Goal: Transaction & Acquisition: Purchase product/service

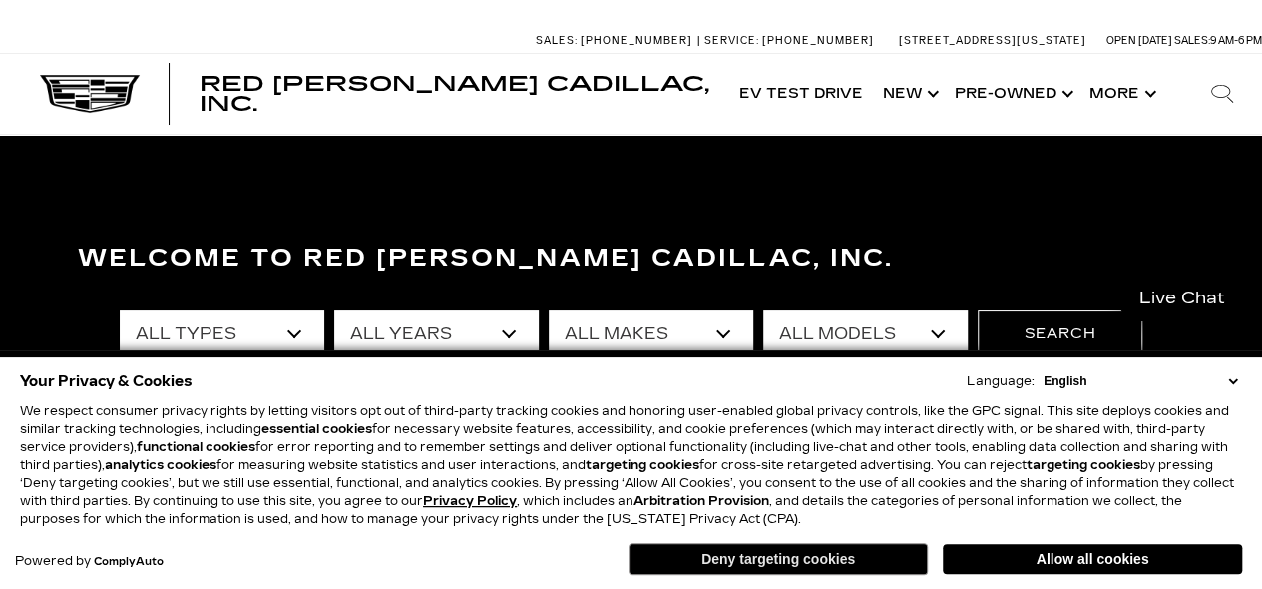
click at [756, 558] on button "Deny targeting cookies" at bounding box center [777, 559] width 299 height 32
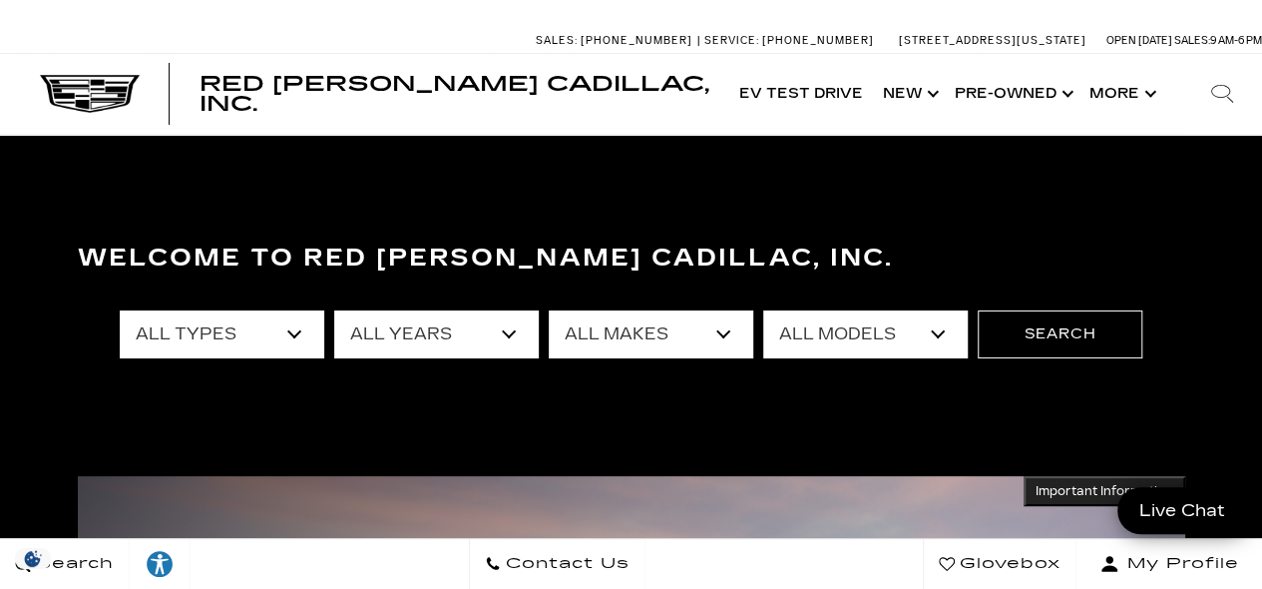
click at [283, 325] on select "All Types New Used Certified Used Demo" at bounding box center [222, 334] width 204 height 48
click at [680, 326] on select "All Makes Audi BMW Buick Cadillac Chevrolet Ford Honda Jeep Land Rover Lexus Me…" at bounding box center [651, 334] width 204 height 48
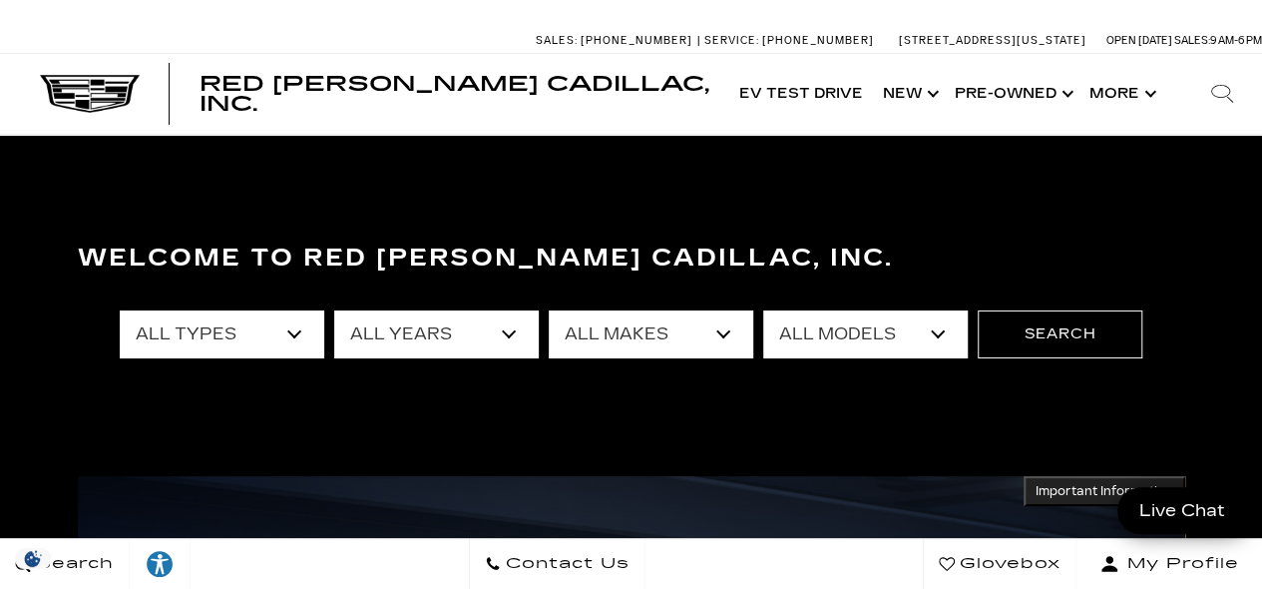
select select "Cadillac"
click at [549, 310] on select "All Makes Audi BMW Buick Cadillac Chevrolet Ford Honda Jeep Land Rover Lexus Me…" at bounding box center [651, 334] width 204 height 48
click at [894, 334] on select "All Models CT4 CT5 DTS Escalade Escalade ESV ESCALADE IQ ESCALADE IQL LYRIQ OPT…" at bounding box center [865, 334] width 204 height 48
select select "XT6"
click at [763, 310] on select "All Models CT4 CT5 DTS Escalade Escalade ESV ESCALADE IQ ESCALADE IQL LYRIQ OPT…" at bounding box center [865, 334] width 204 height 48
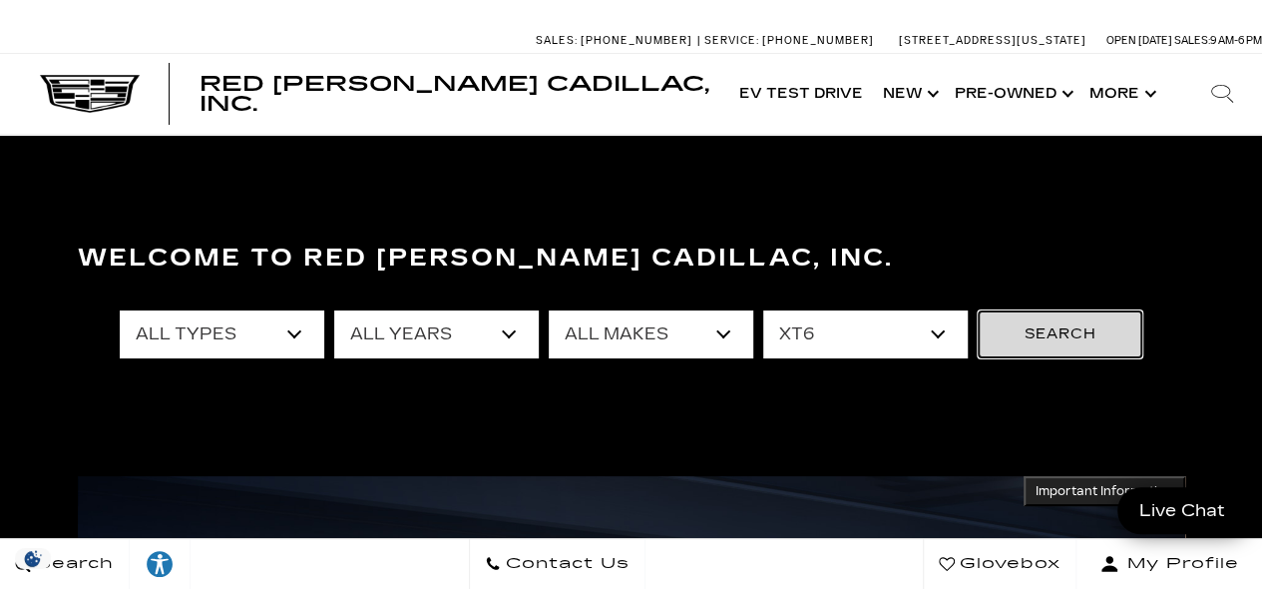
click at [1114, 325] on button "Search" at bounding box center [1060, 334] width 165 height 48
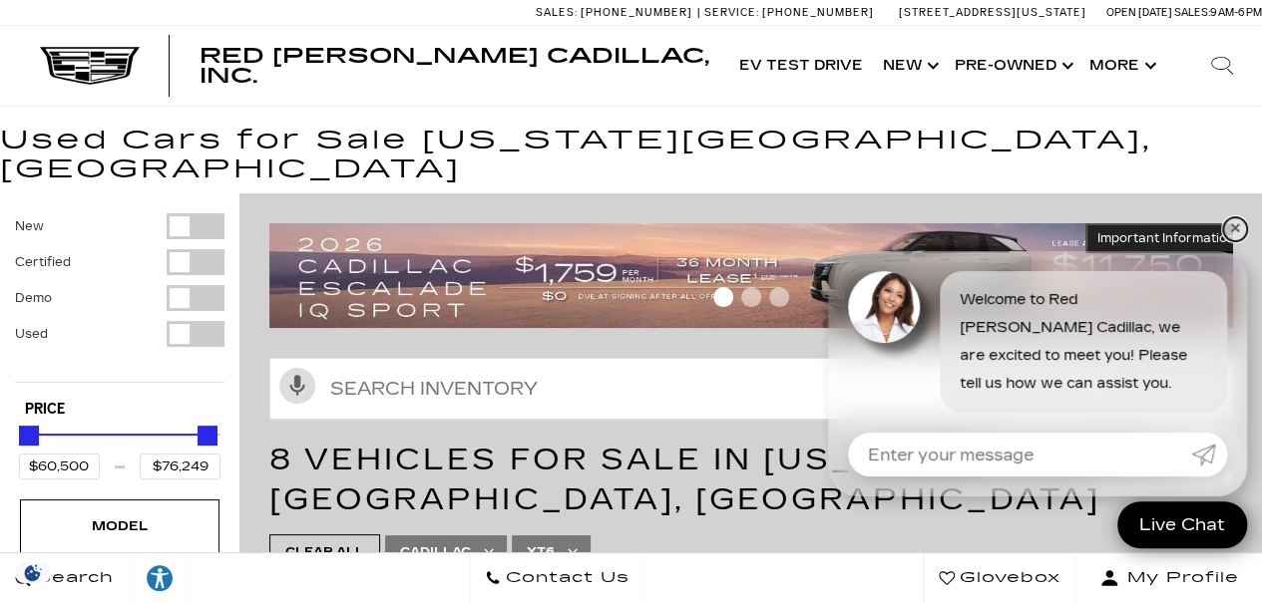
click at [1229, 233] on link "✕" at bounding box center [1235, 229] width 24 height 24
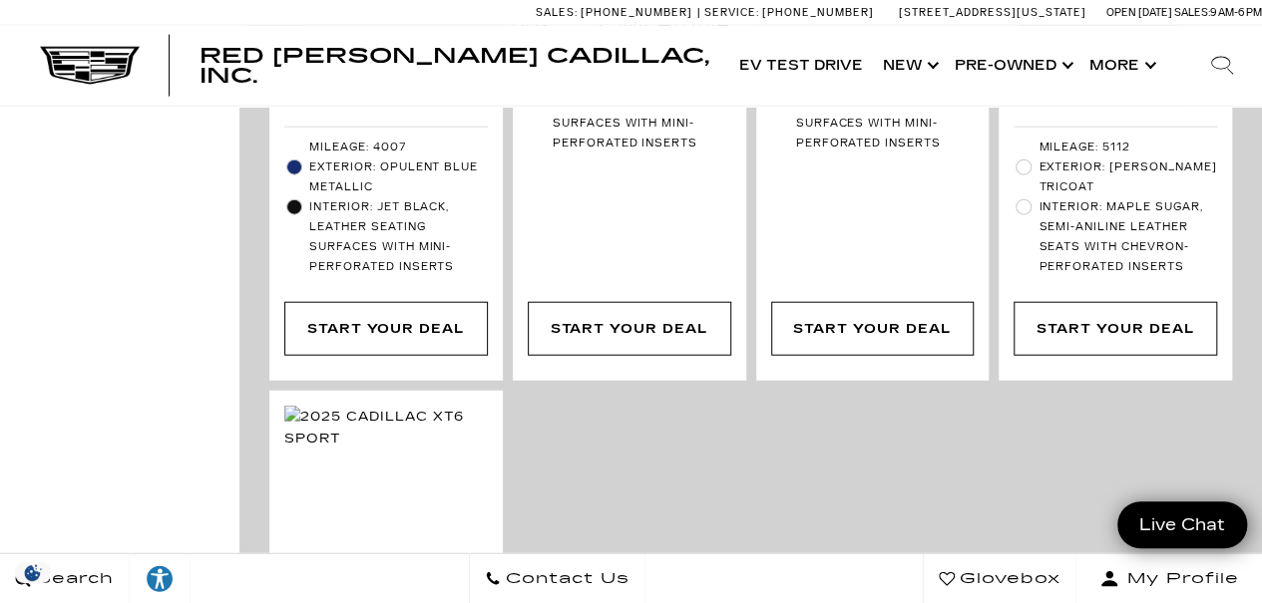
scroll to position [2394, 0]
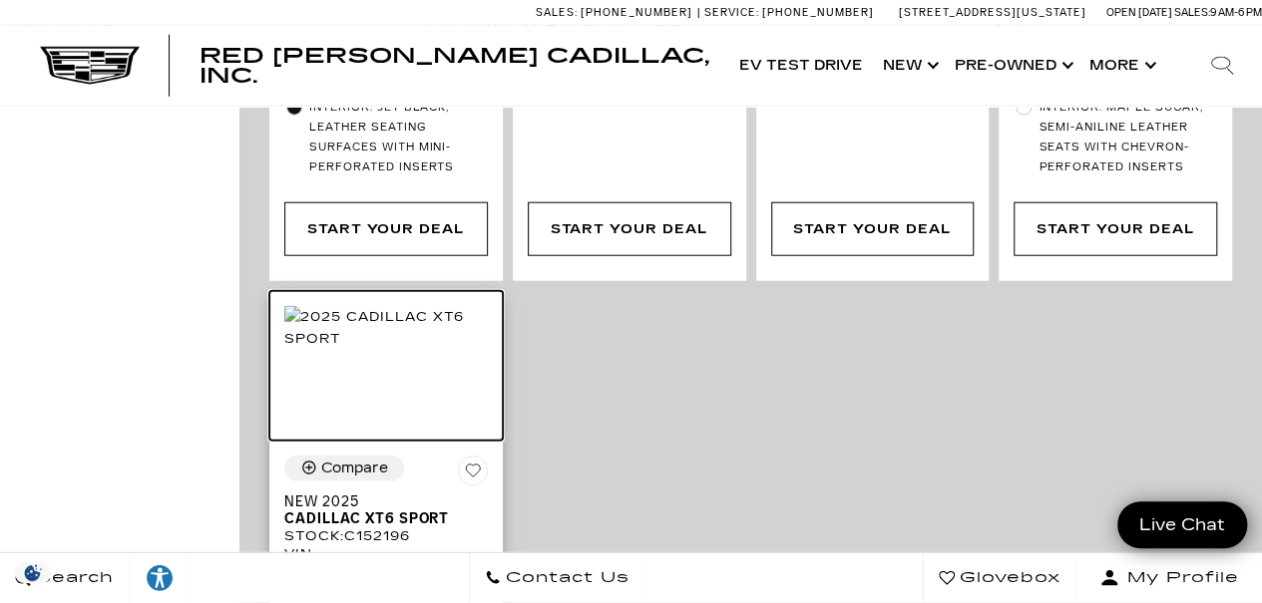
click at [438, 306] on img at bounding box center [385, 328] width 203 height 44
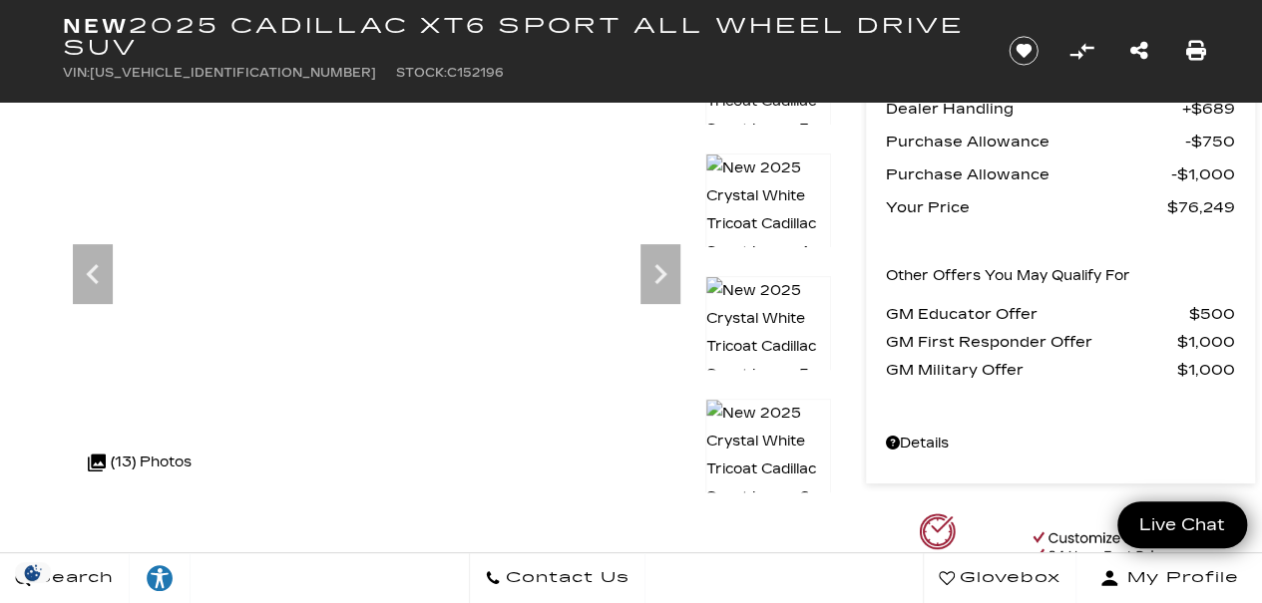
scroll to position [130, 0]
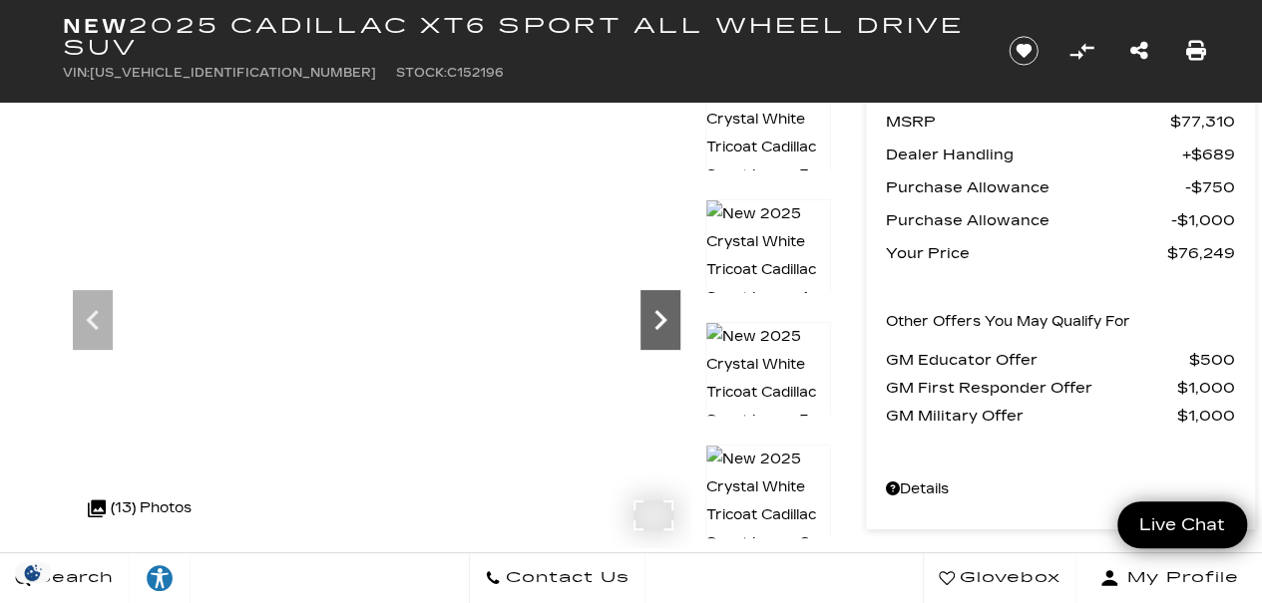
click at [661, 321] on icon "Next" at bounding box center [660, 320] width 12 height 20
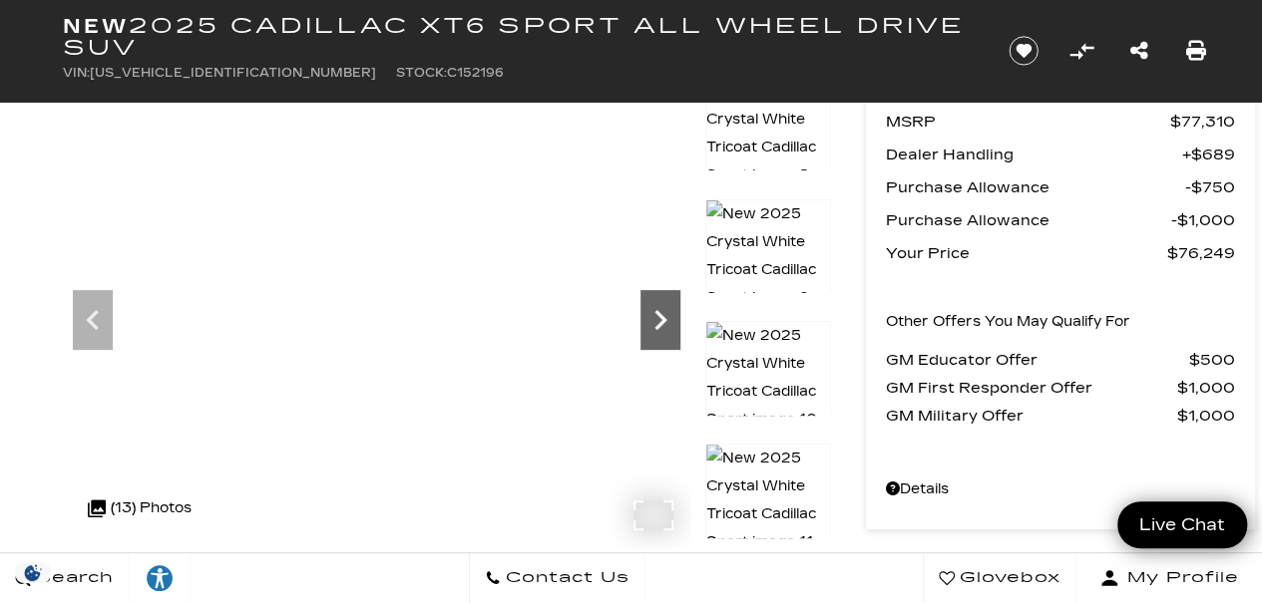
click at [662, 321] on icon "Next" at bounding box center [660, 320] width 12 height 20
click at [815, 460] on img at bounding box center [768, 501] width 126 height 114
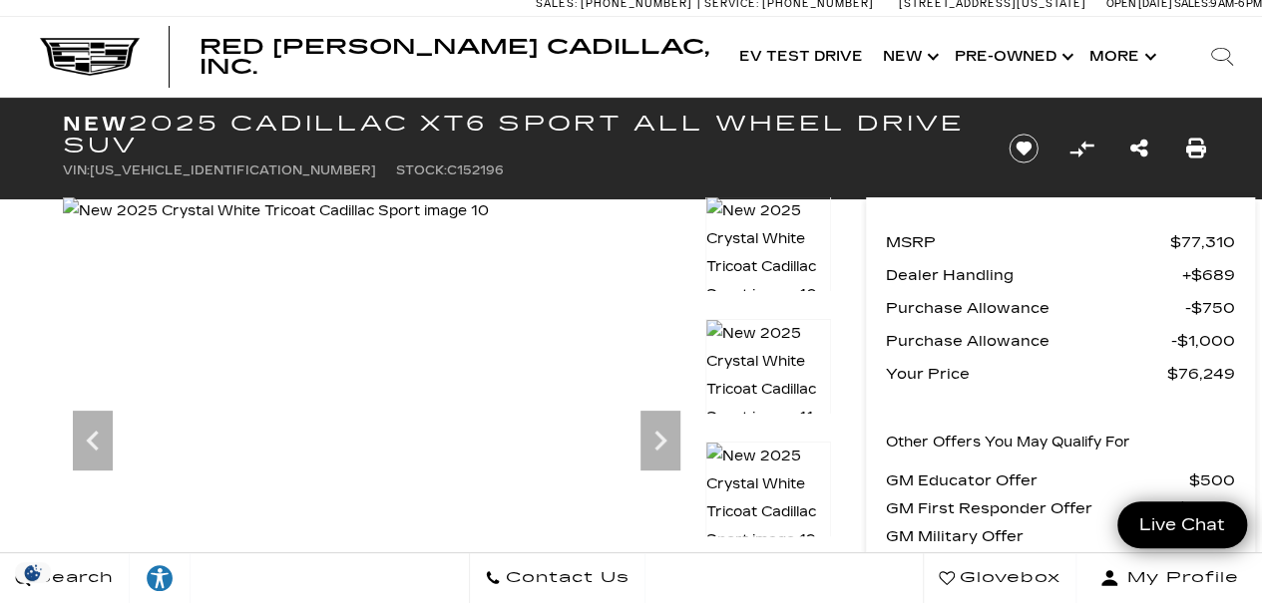
scroll to position [0, 0]
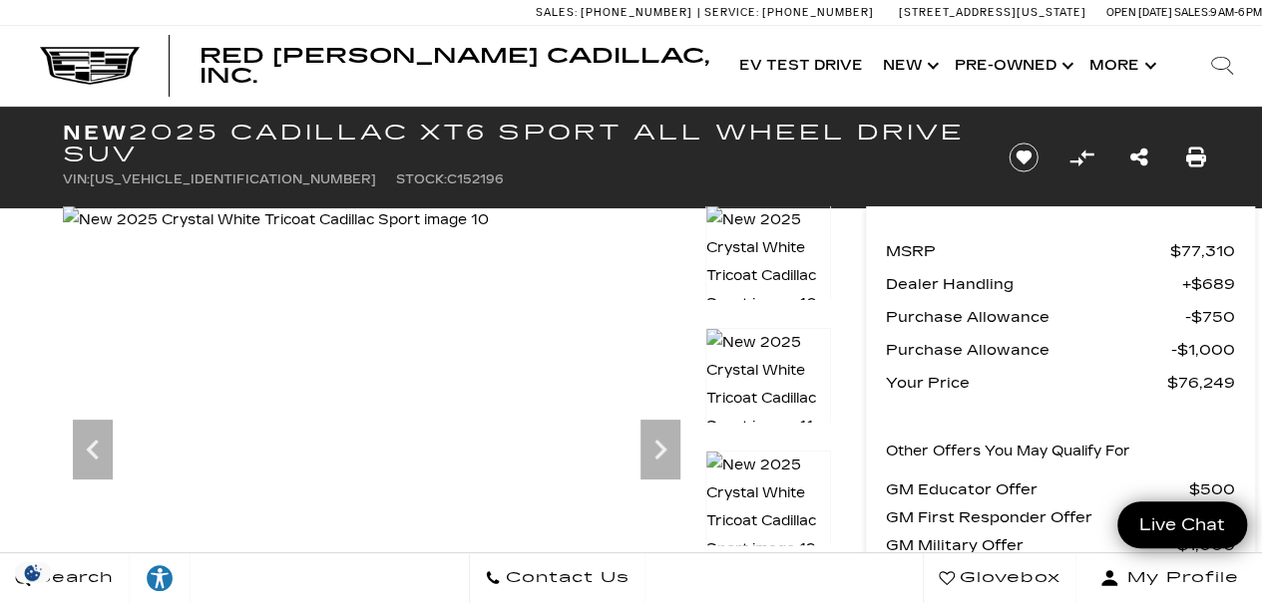
click at [790, 366] on img at bounding box center [768, 385] width 126 height 114
click at [777, 486] on img at bounding box center [768, 508] width 126 height 114
click at [762, 370] on img at bounding box center [768, 385] width 126 height 114
click at [784, 477] on img at bounding box center [768, 508] width 126 height 114
click at [770, 370] on img at bounding box center [768, 385] width 126 height 114
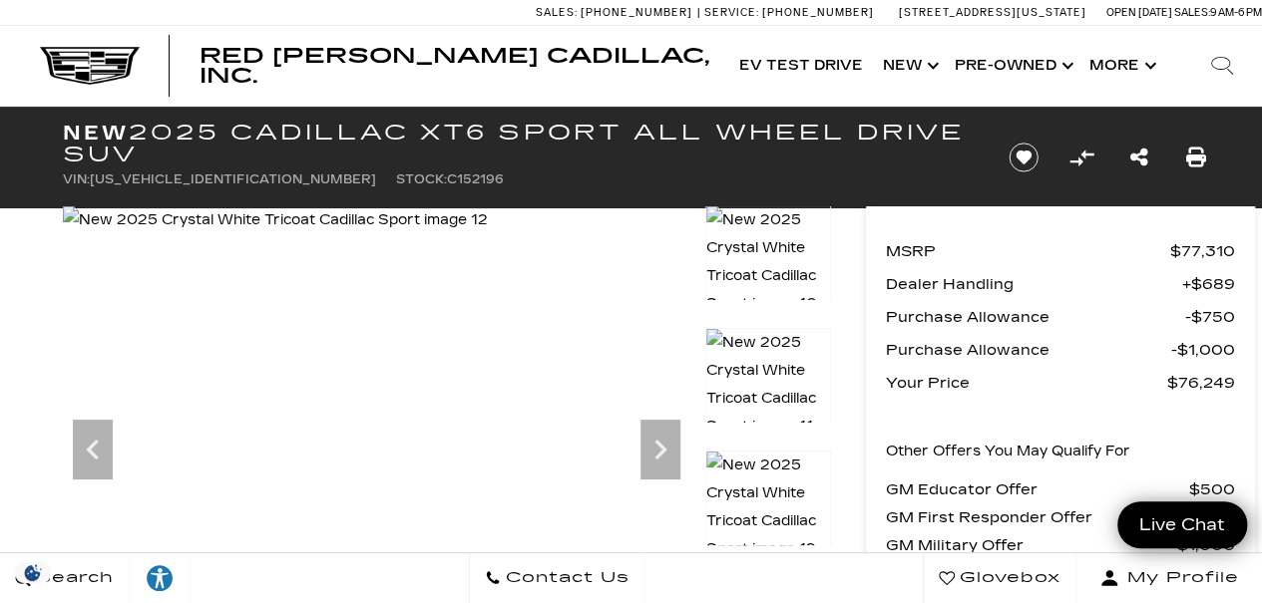
click at [770, 370] on img at bounding box center [768, 385] width 126 height 114
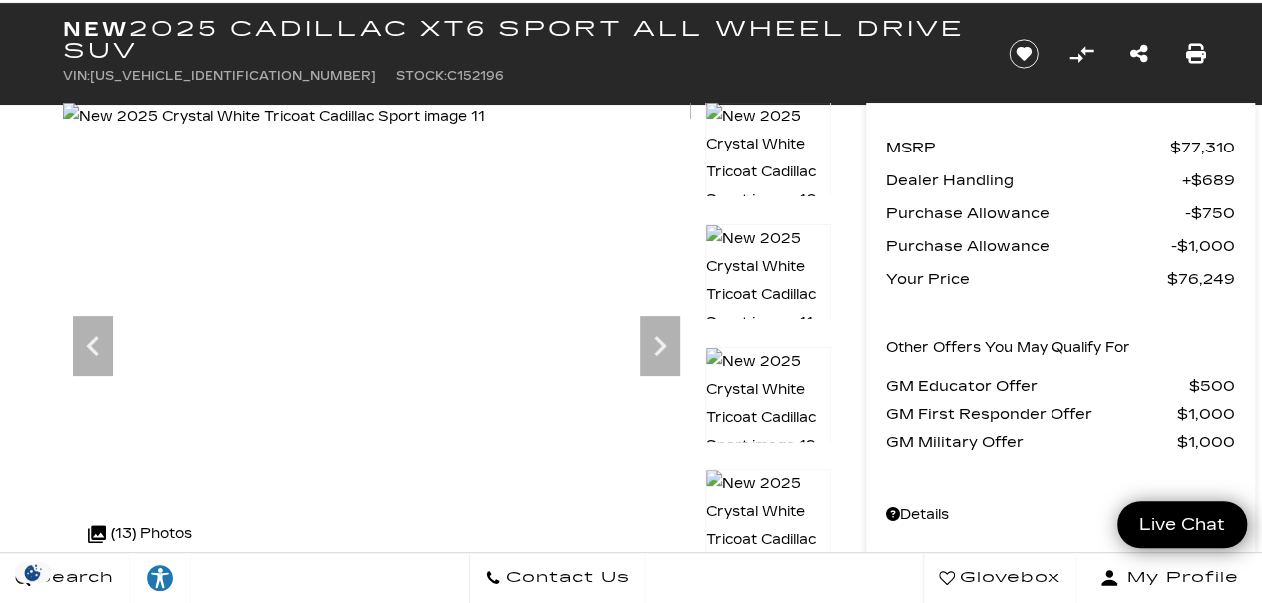
scroll to position [199, 0]
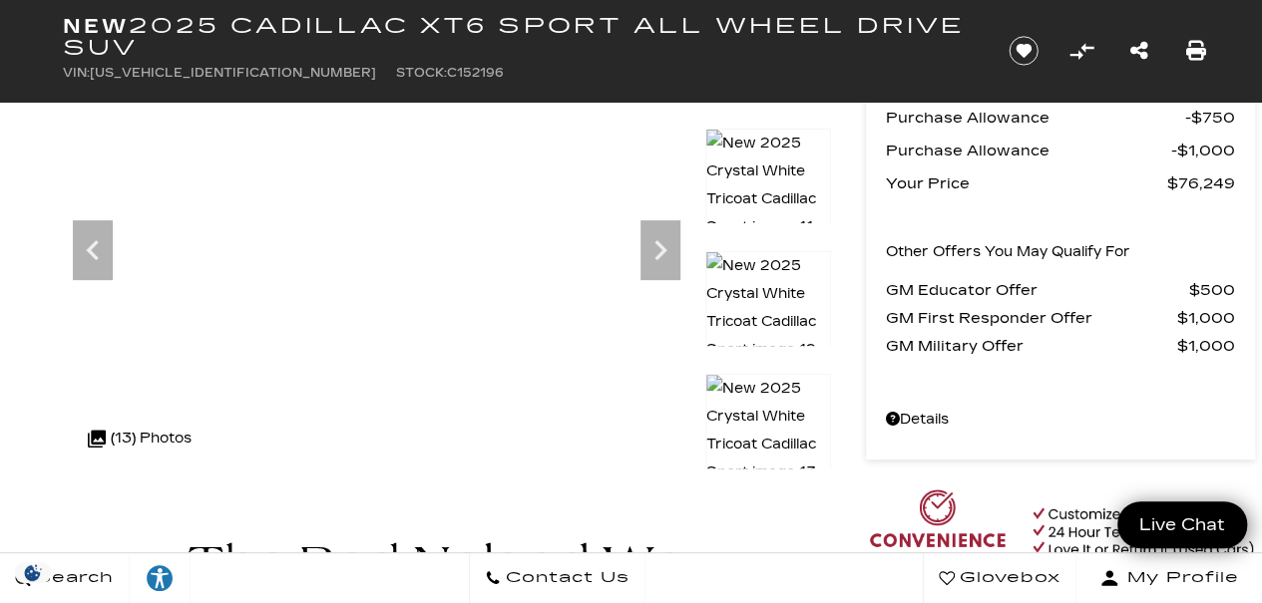
click at [766, 404] on img at bounding box center [768, 431] width 126 height 114
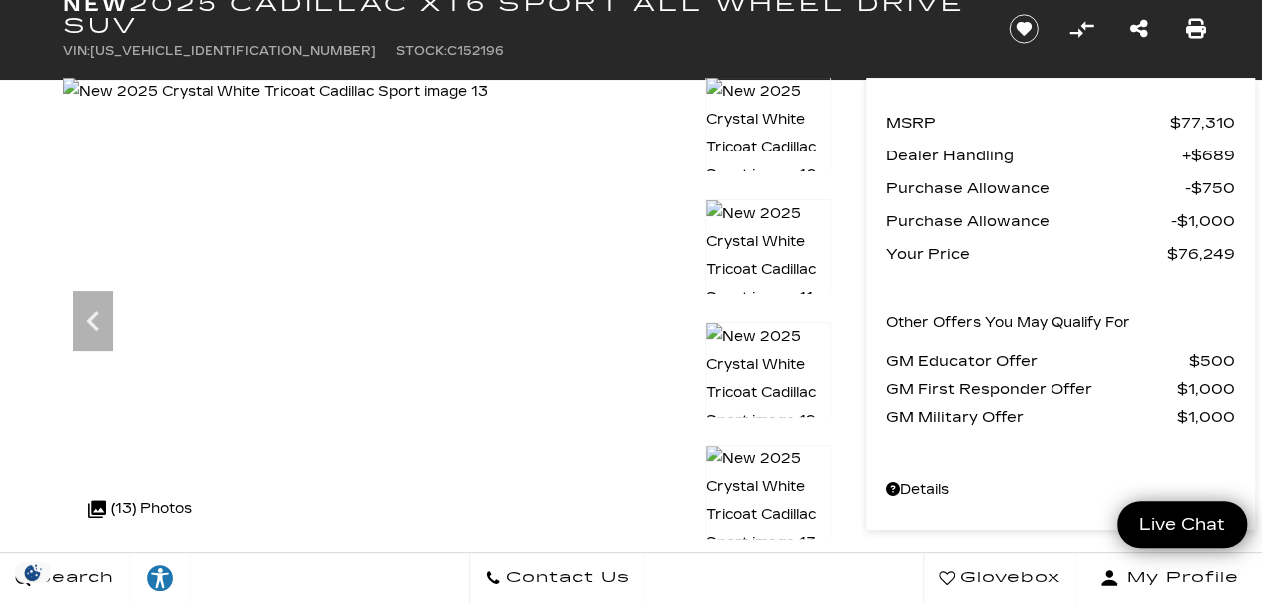
scroll to position [0, 0]
